Goal: Ask a question: Seek information or help from site administrators or community

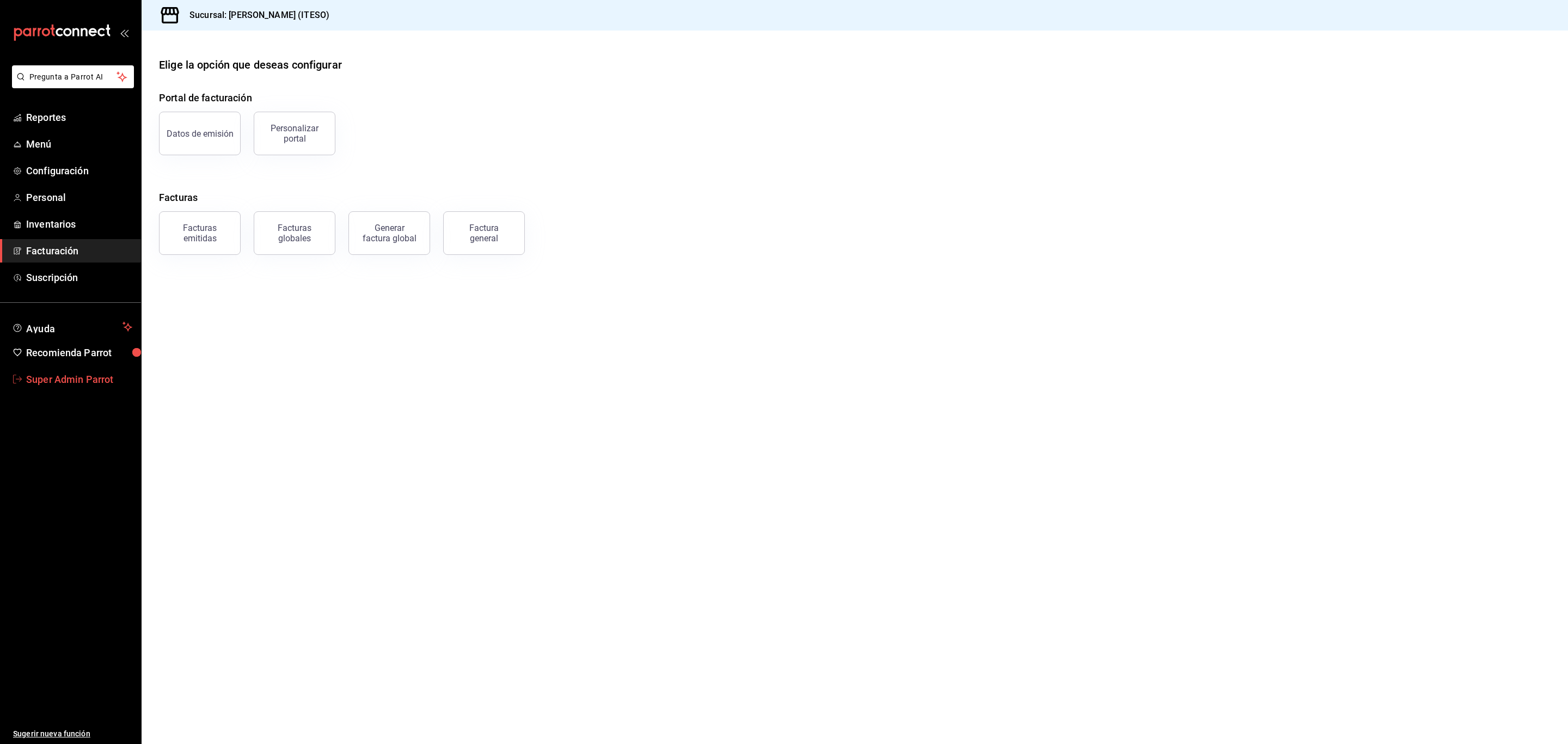
click at [82, 390] on link "Super Admin Parrot" at bounding box center [71, 379] width 141 height 23
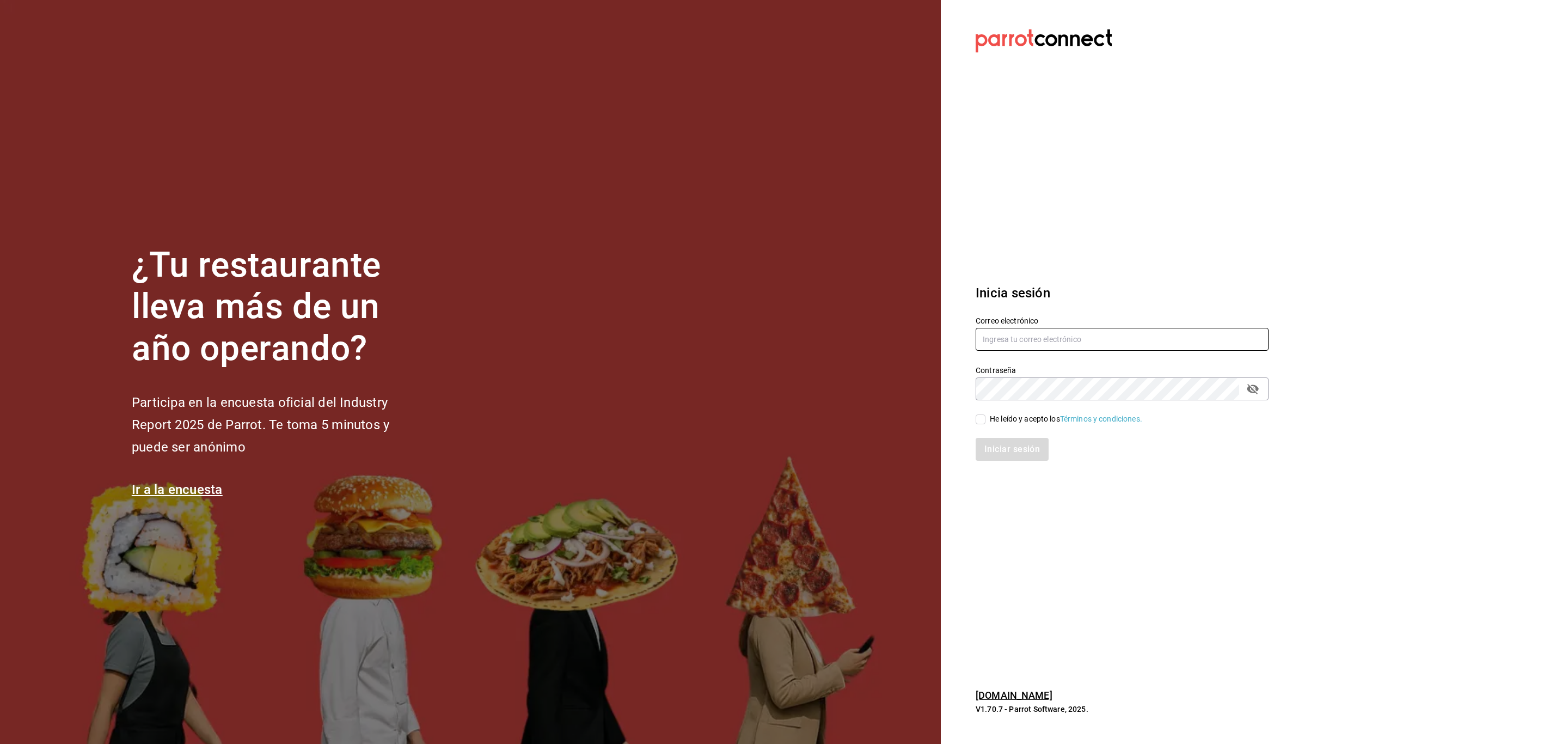
click at [1039, 333] on input "text" at bounding box center [1122, 339] width 293 height 23
paste input "cream@centrito.com"
type input "cream@centrito.com"
click at [987, 416] on span "He leído y acepto los Términos y condiciones." at bounding box center [1064, 419] width 157 height 12
click at [985, 416] on input "He leído y acepto los Términos y condiciones." at bounding box center [981, 419] width 10 height 10
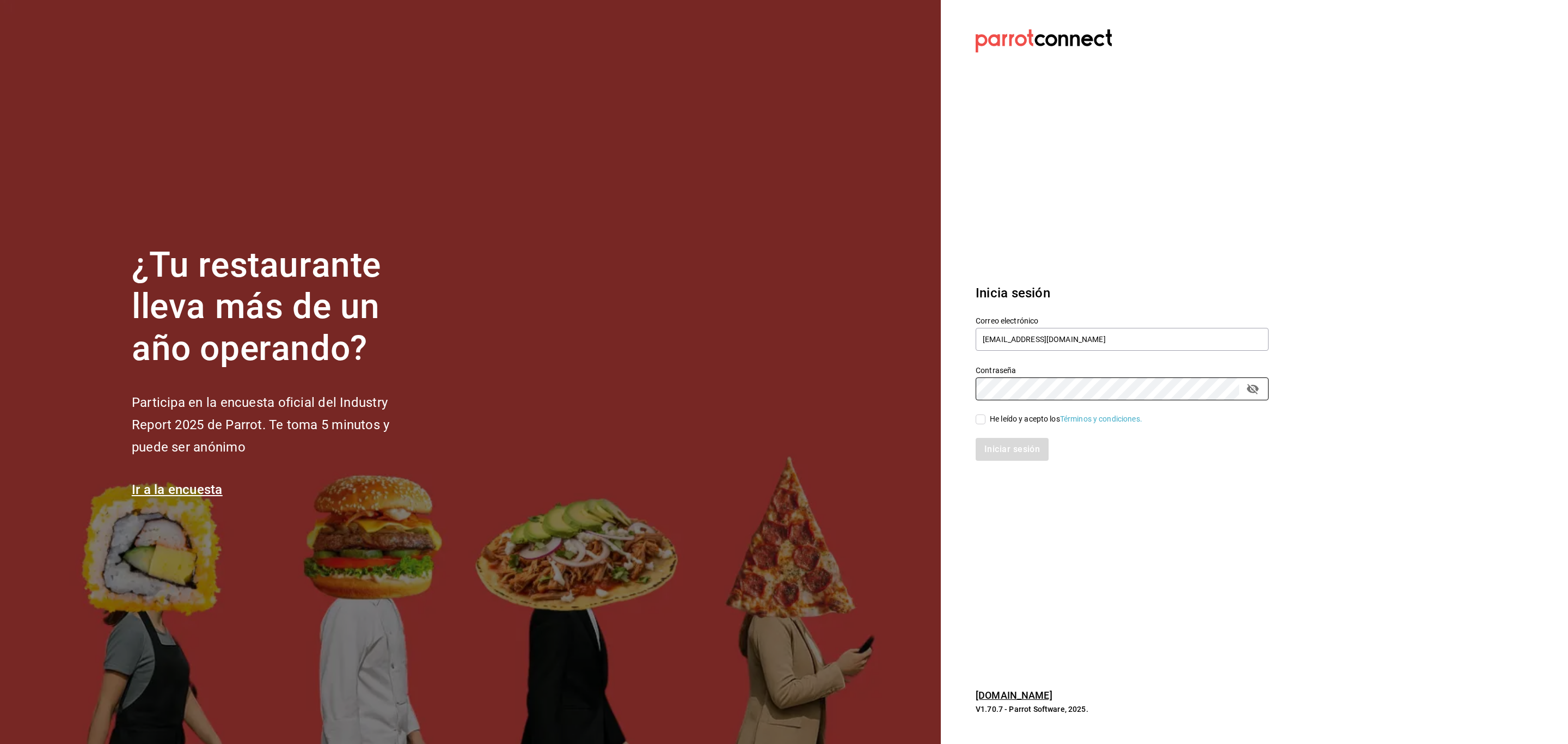
checkbox input "true"
click at [995, 445] on button "Iniciar sesión" at bounding box center [1013, 449] width 74 height 23
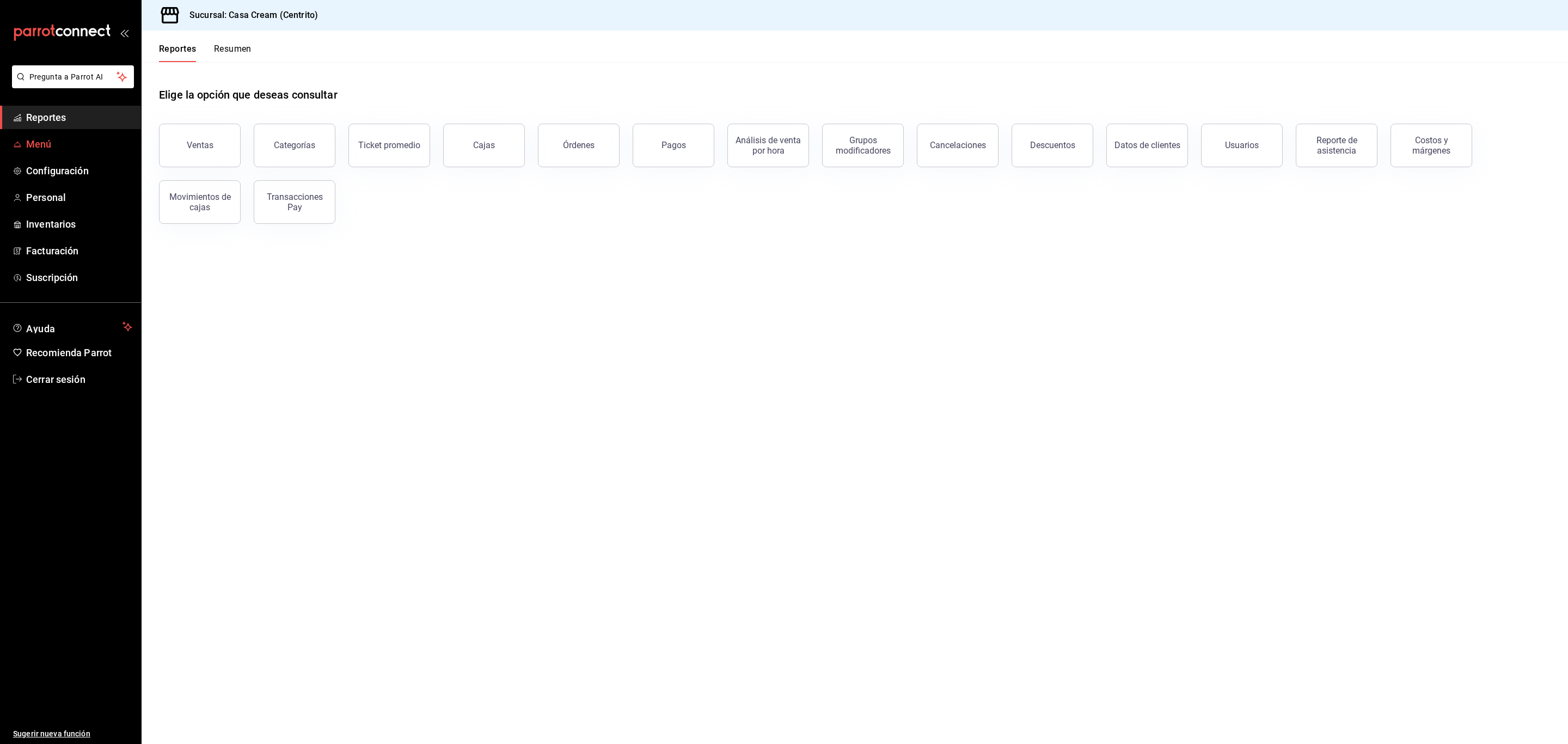
click at [44, 144] on span "Menú" at bounding box center [79, 144] width 106 height 15
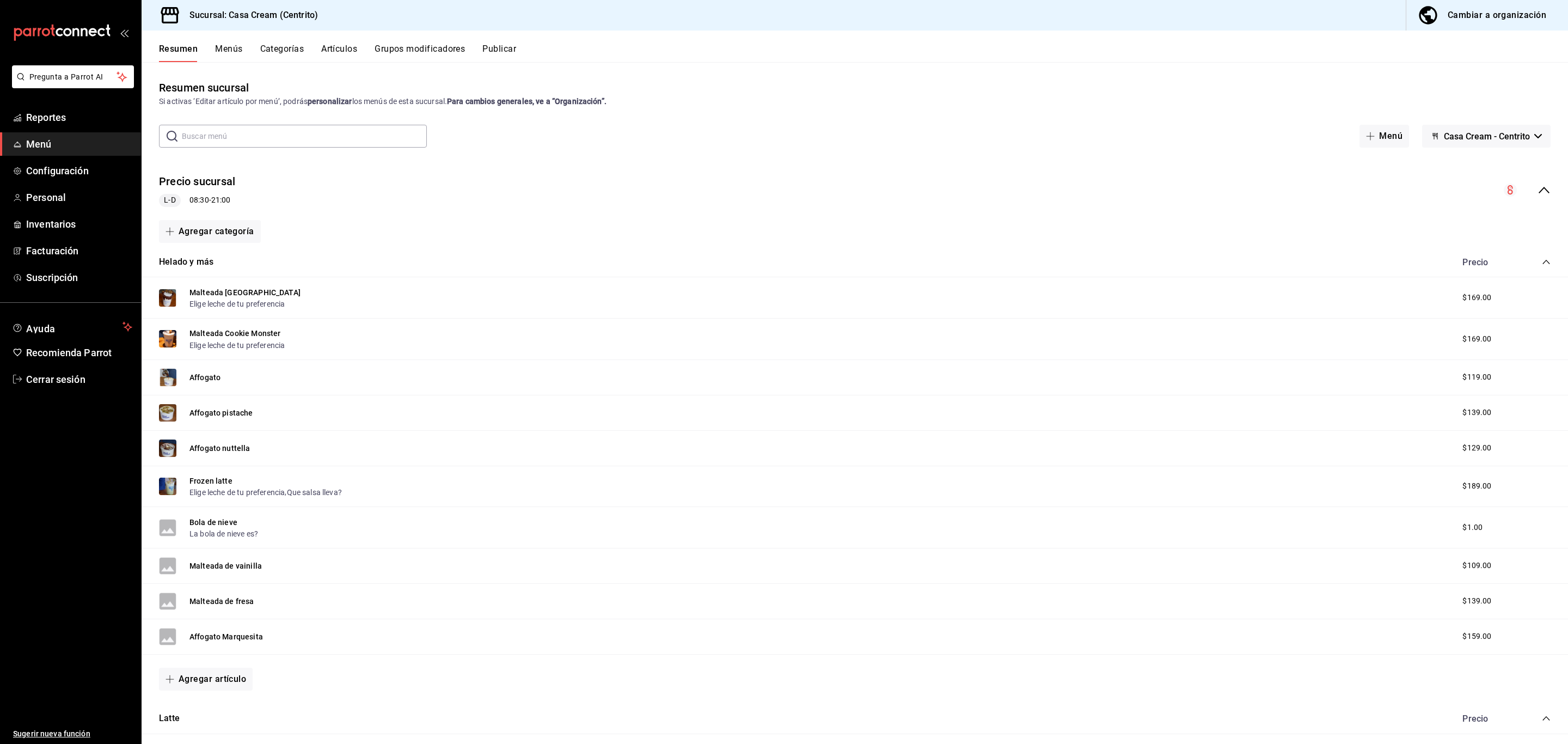
click at [1539, 191] on icon "collapse-menu-row" at bounding box center [1544, 190] width 11 height 7
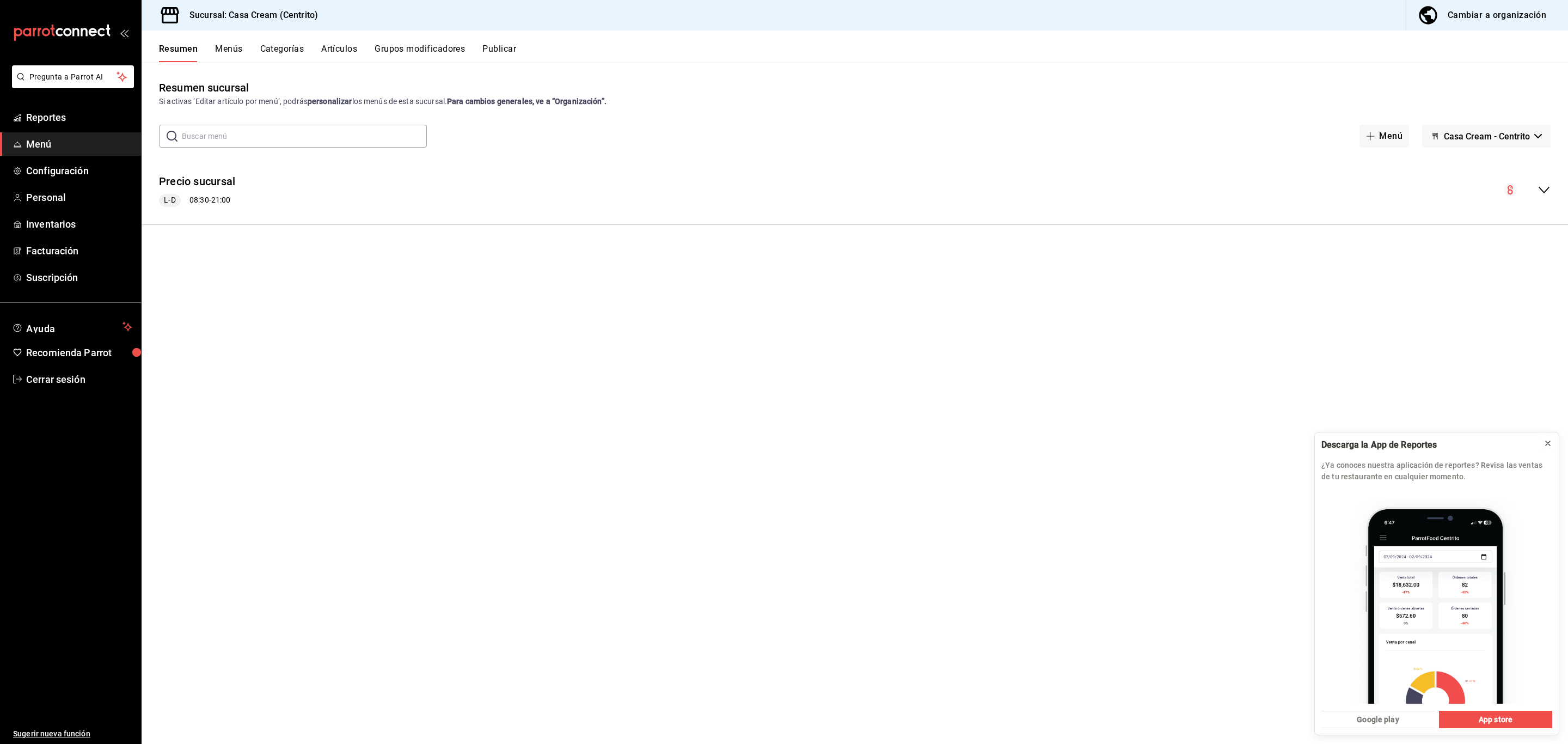
click at [1547, 443] on icon at bounding box center [1548, 443] width 9 height 9
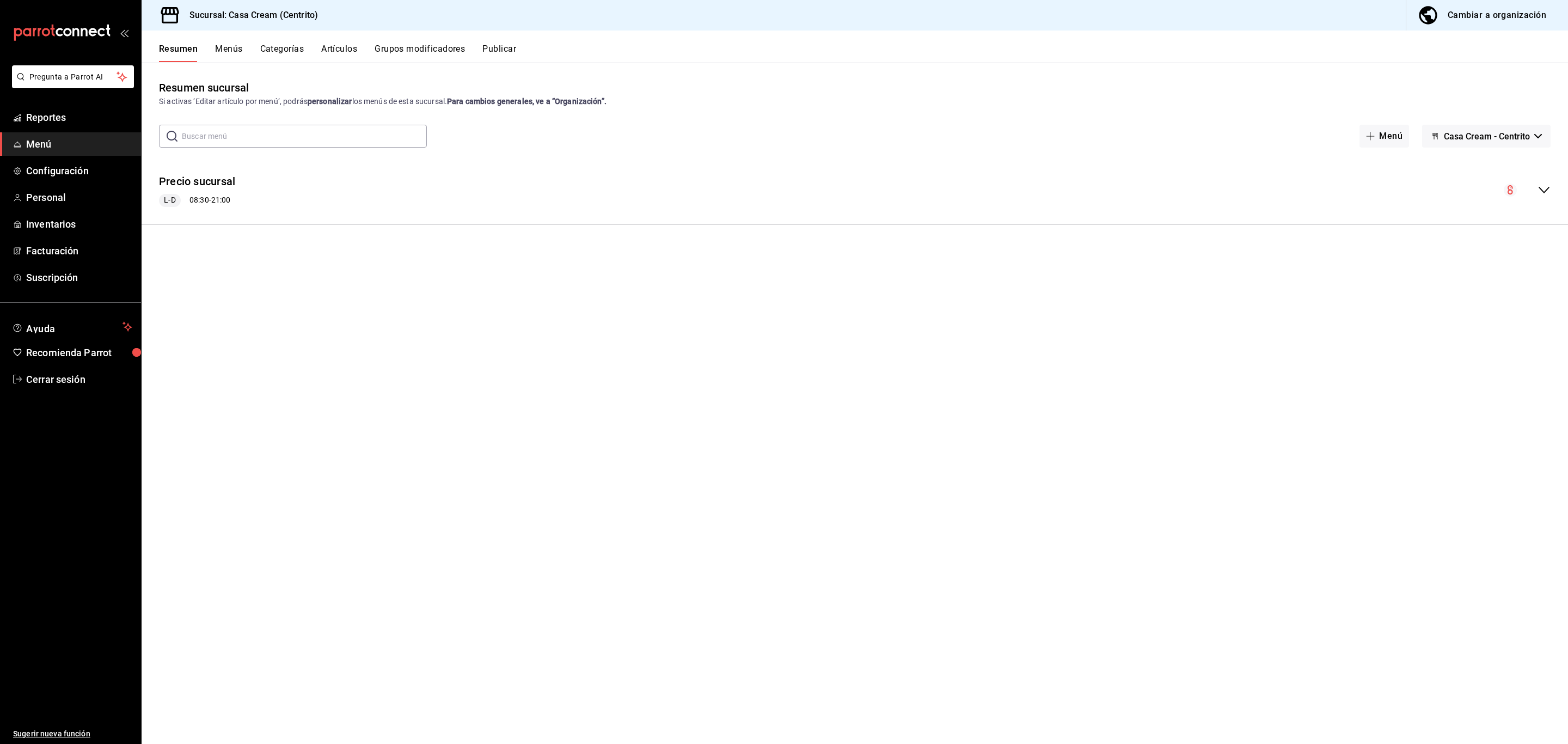
click at [1465, 18] on div "Cambiar a organización" at bounding box center [1497, 15] width 99 height 15
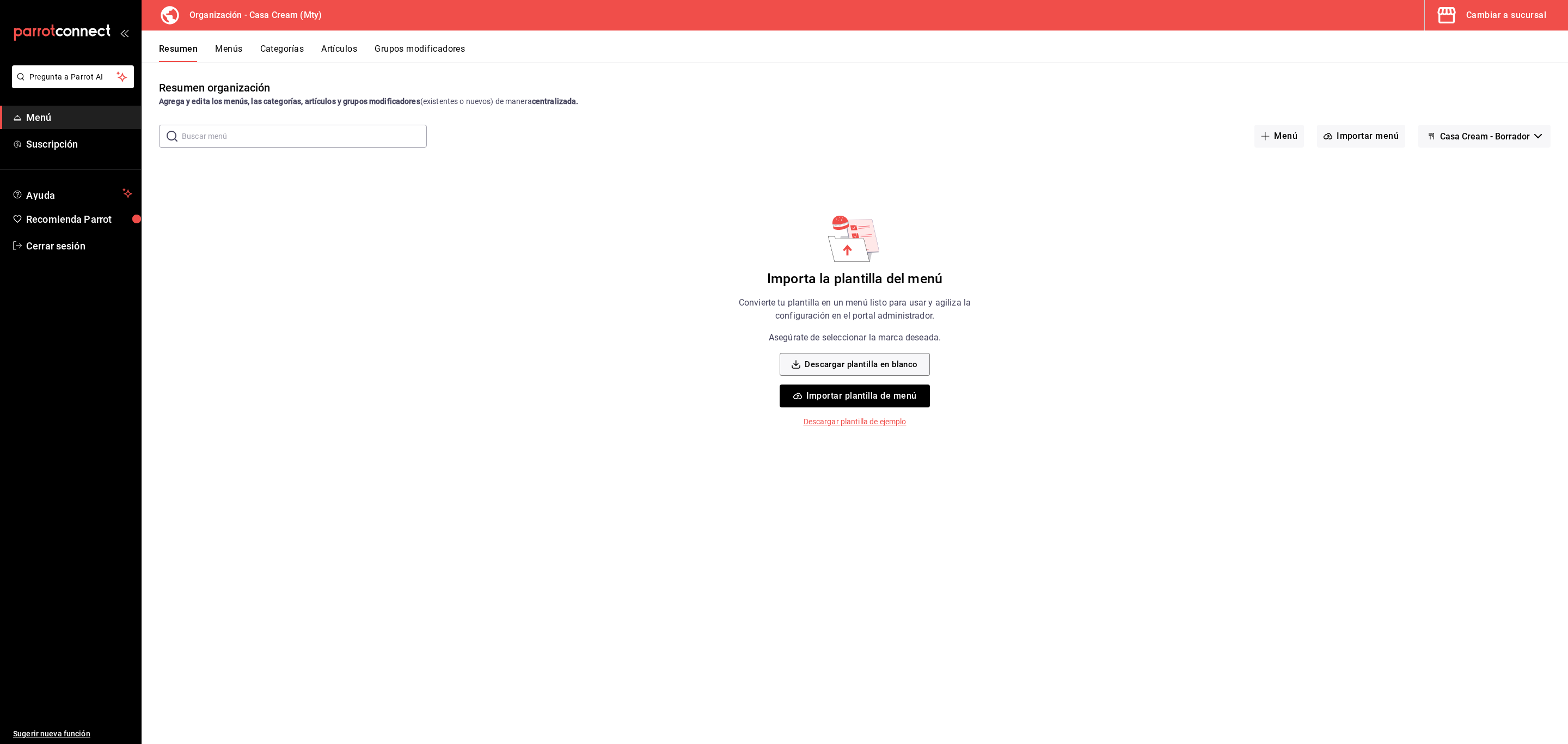
click at [1479, 25] on button "Cambiar a sucursal" at bounding box center [1492, 15] width 135 height 30
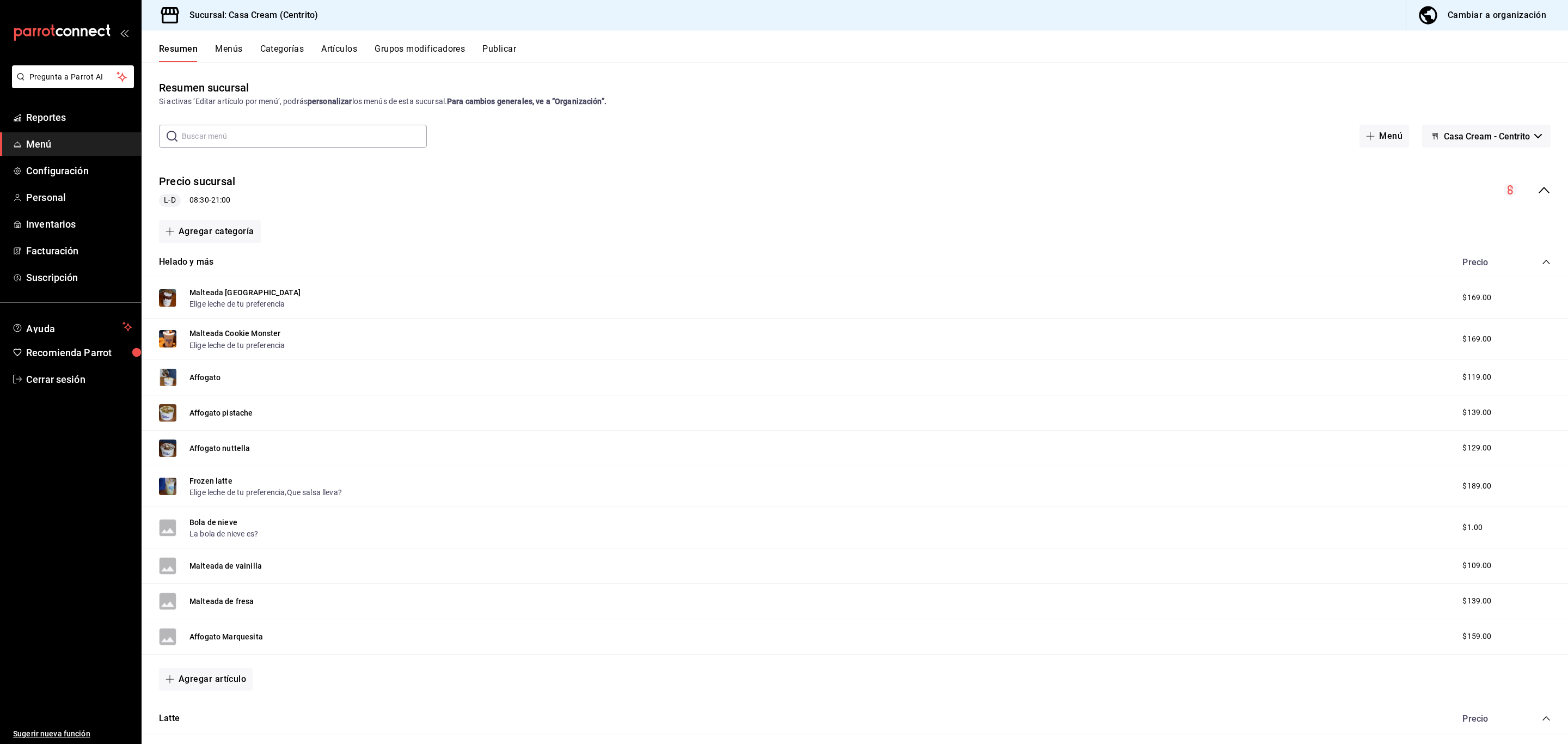
click at [1521, 189] on div "collapse-menu-row" at bounding box center [1527, 189] width 47 height 13
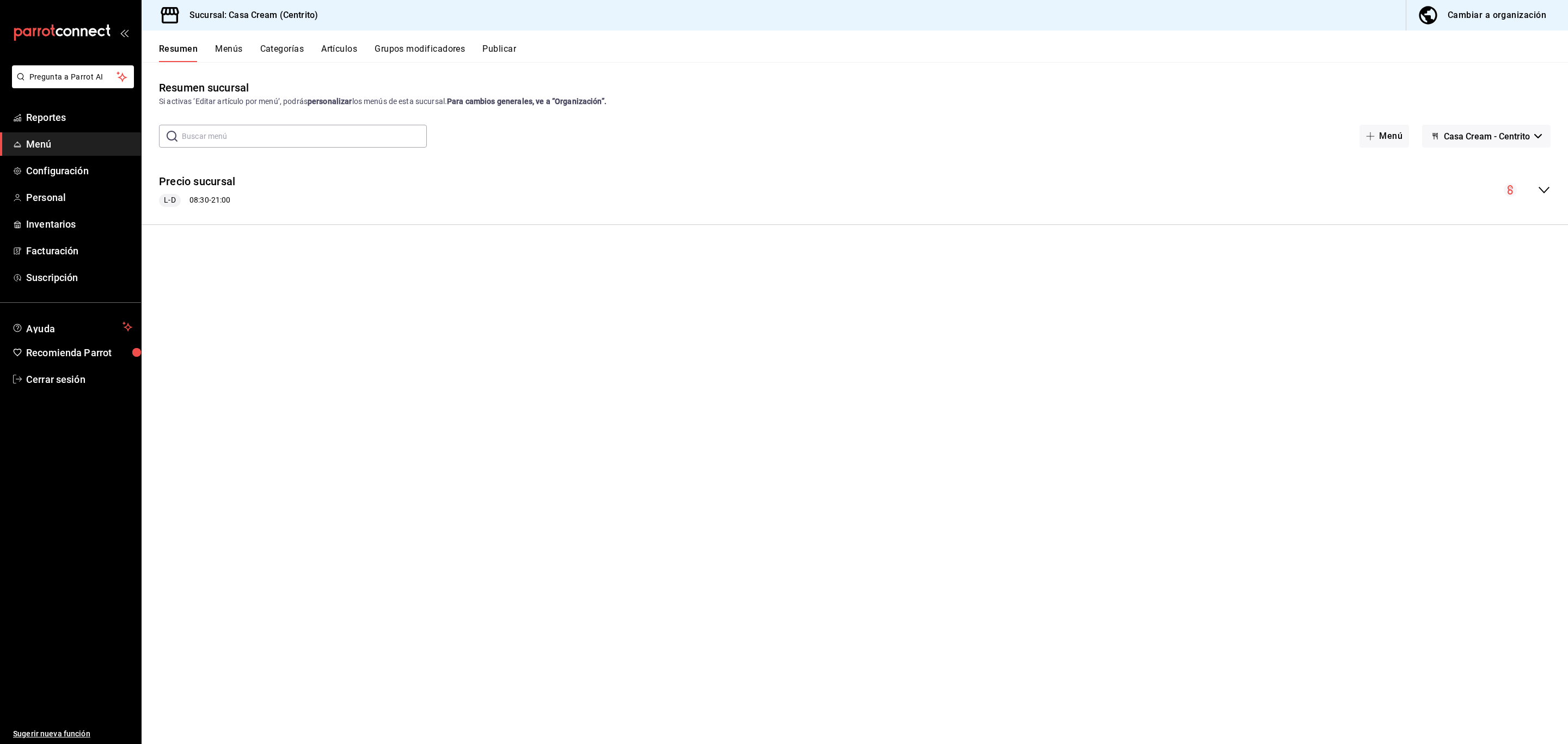
click at [499, 56] on button "Publicar" at bounding box center [499, 53] width 33 height 18
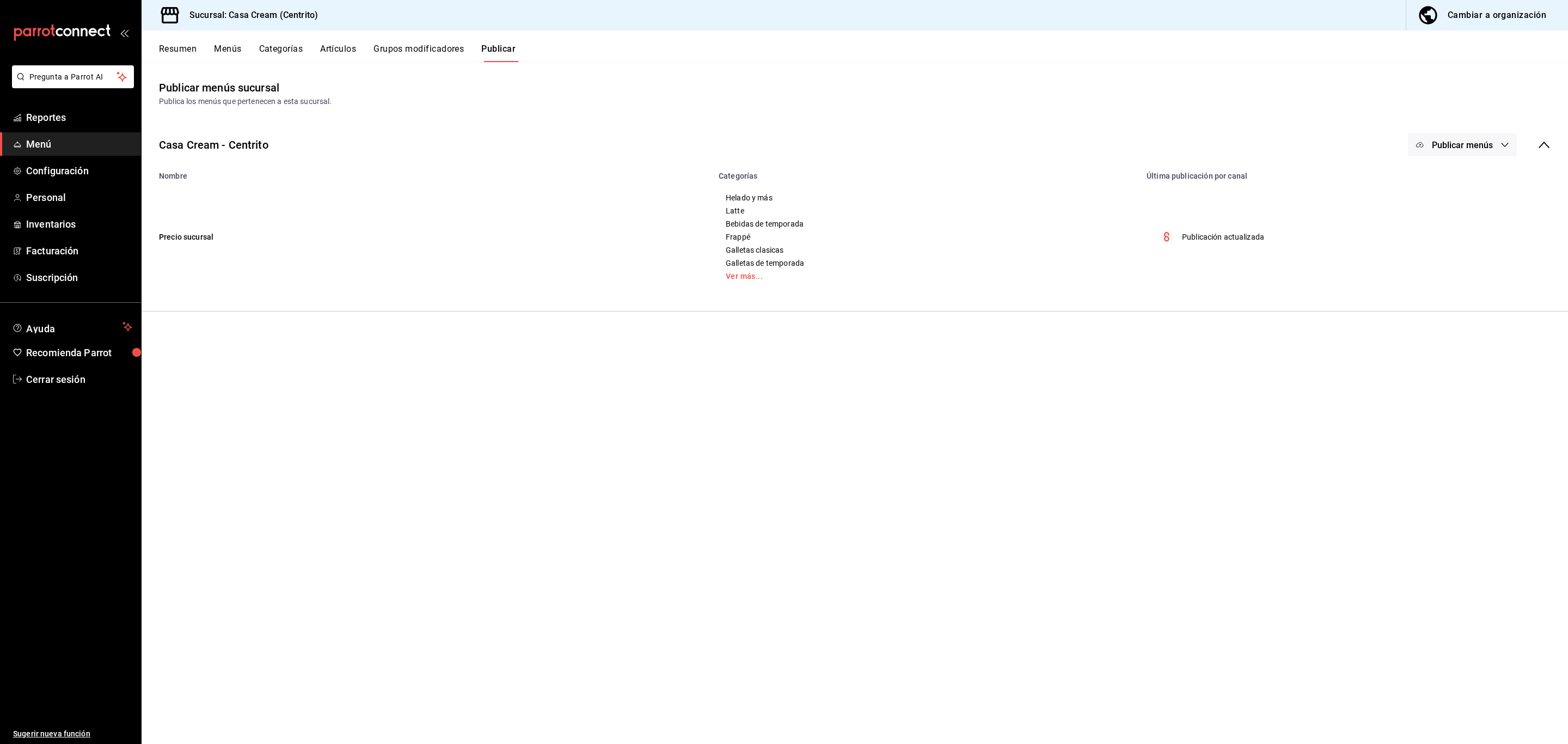
click at [1447, 141] on span "Publicar menús" at bounding box center [1462, 145] width 61 height 10
click at [1304, 107] on div at bounding box center [784, 372] width 1568 height 744
click at [72, 84] on button "Pregunta a Parrot AI" at bounding box center [73, 77] width 122 height 23
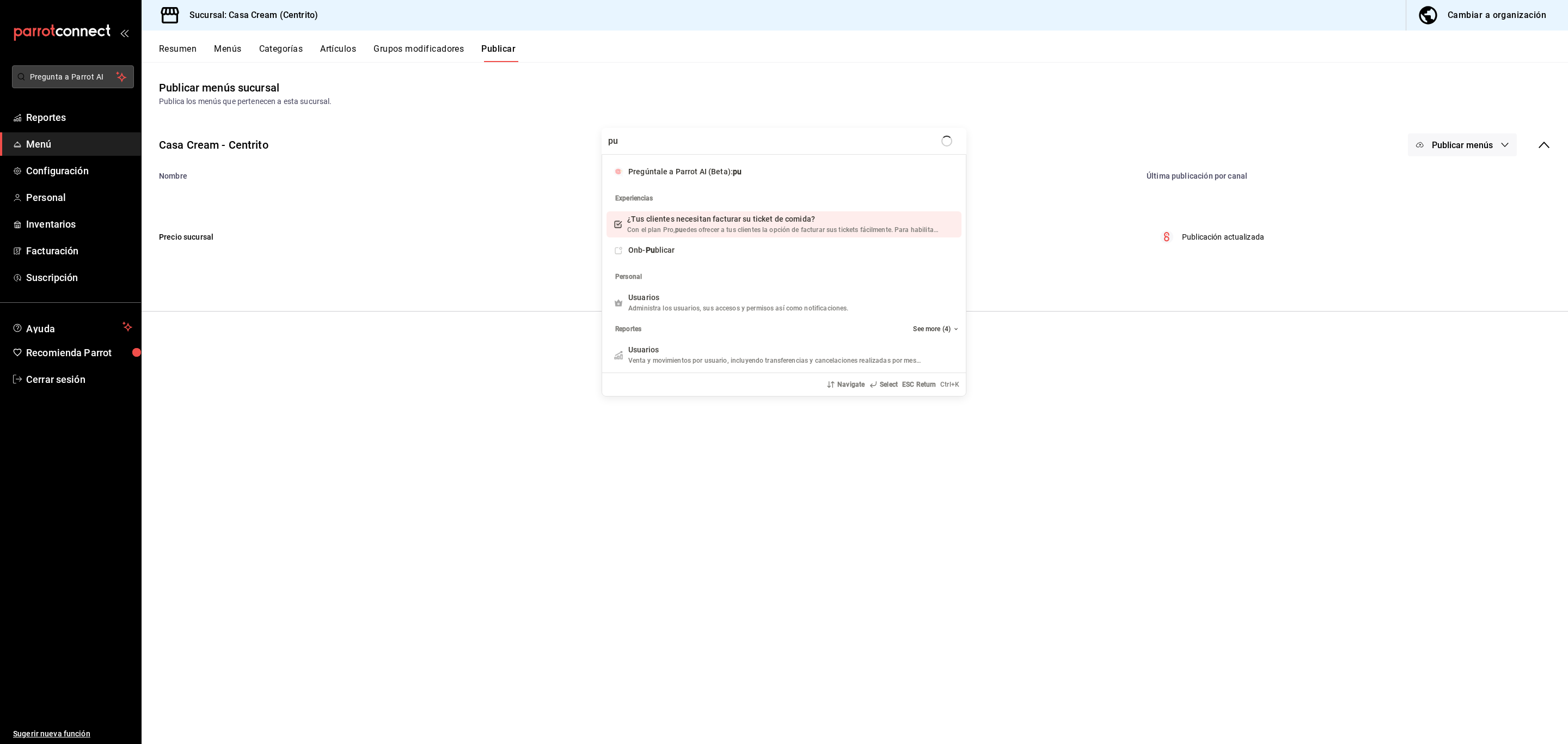
type input "p"
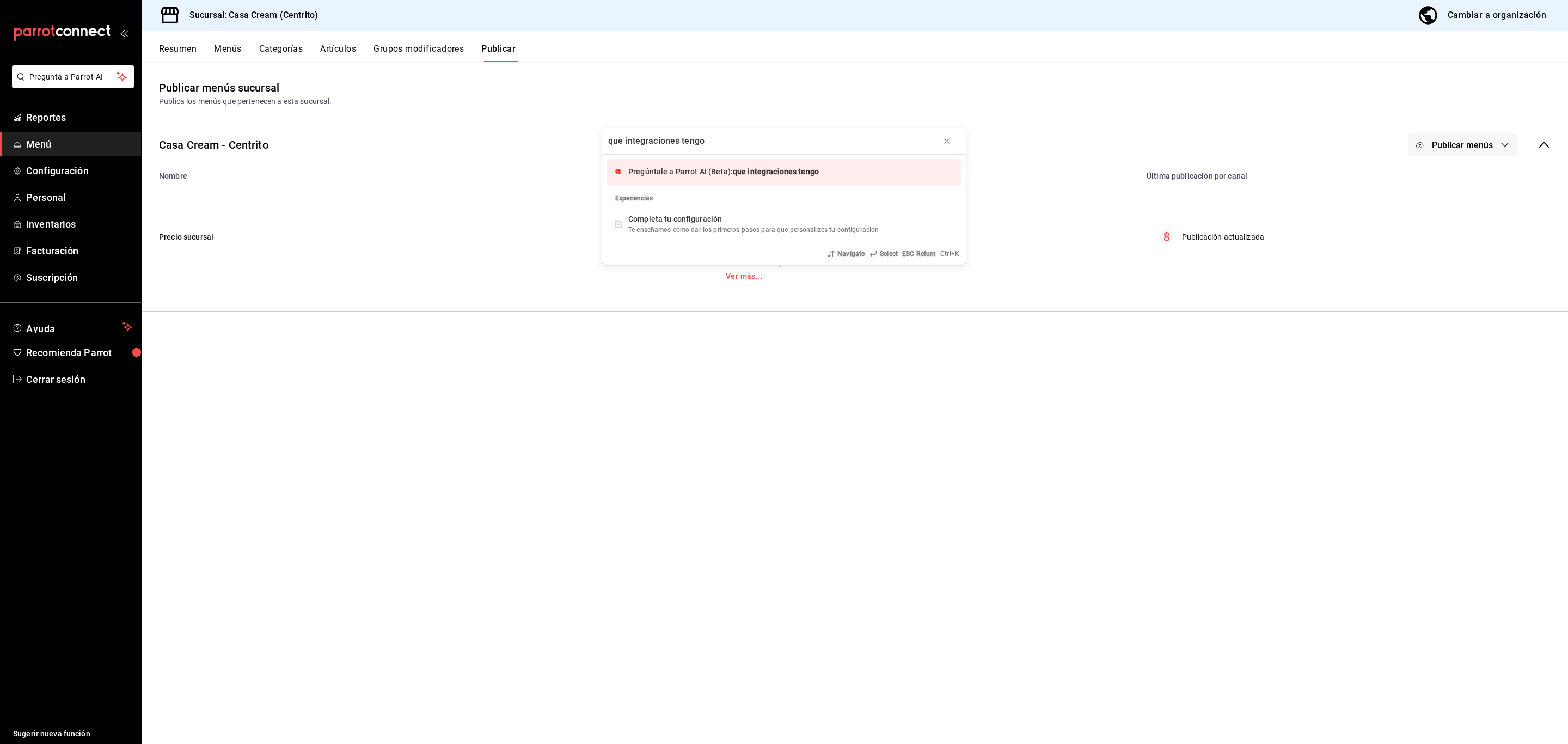
type input "que integraciones tengo"
click at [687, 170] on span "Pregúntale a Parrot AI (Beta):" at bounding box center [681, 172] width 105 height 9
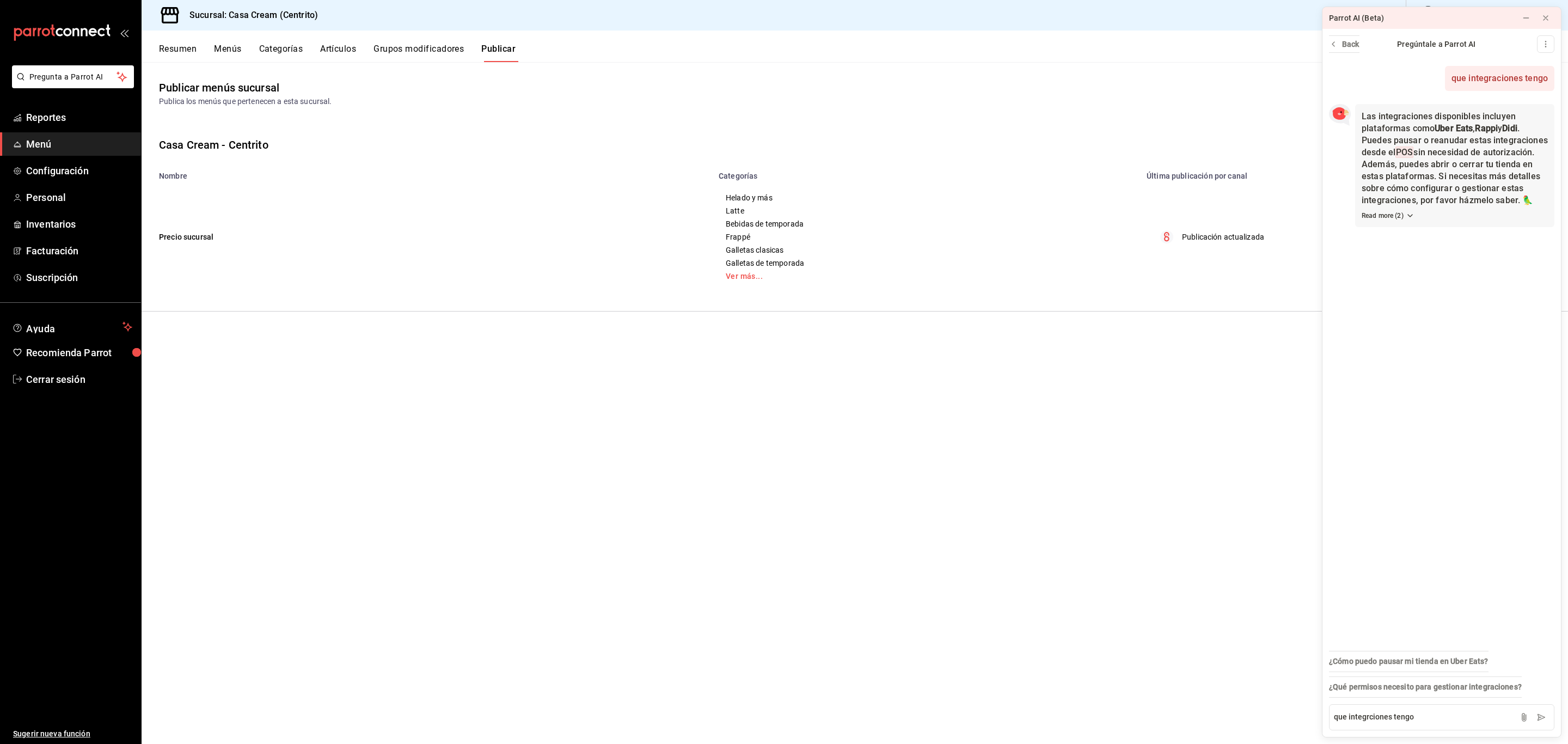
type textarea "que integrciones tengo"
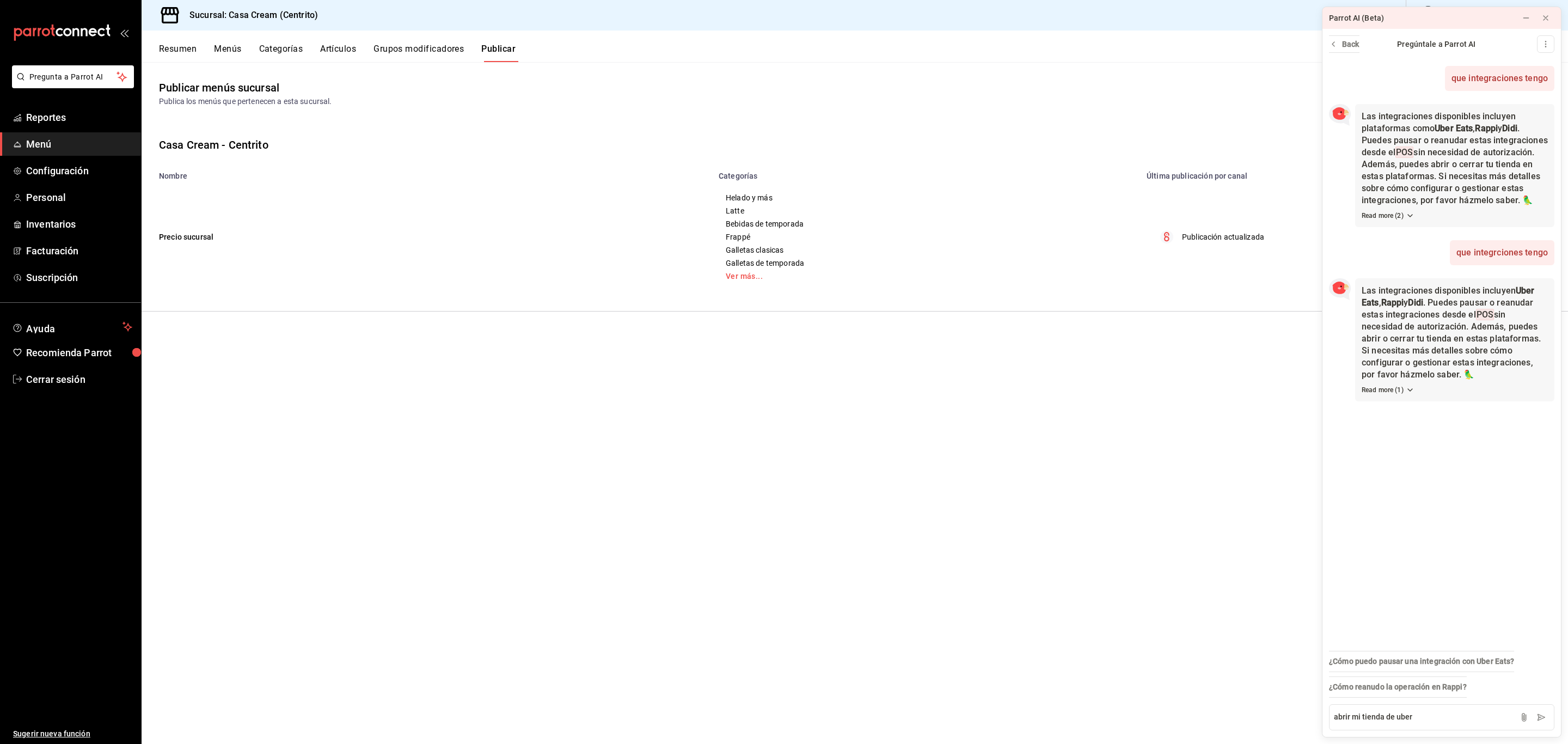
type textarea "abrir mi tienda de uber"
